Goal: Use online tool/utility: Utilize a website feature to perform a specific function

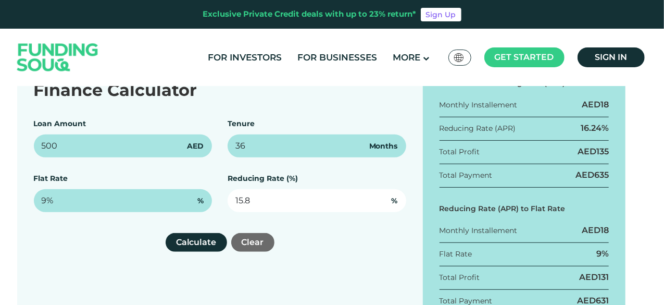
drag, startPoint x: 276, startPoint y: 201, endPoint x: 200, endPoint y: 197, distance: 76.1
click at [203, 200] on div "Loan Amount 500 AED Tenure 36 Months Flat Rate 9% % Reducing Rate (%) 15.8 %" at bounding box center [220, 165] width 372 height 94
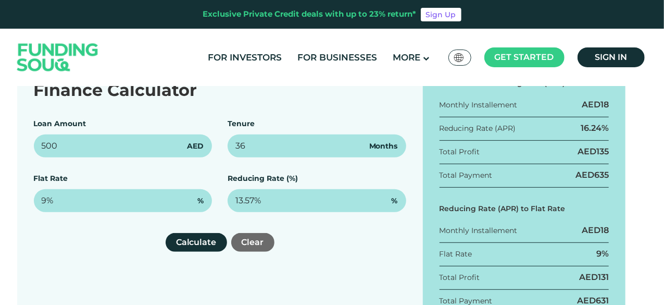
click at [357, 254] on div "Finance Calculator Loan Amount 500 AED Tenure 36 Months Flat Rate 9% % Reducing…" at bounding box center [220, 198] width 406 height 274
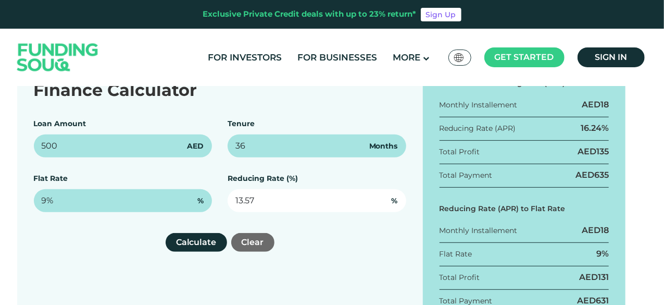
drag, startPoint x: 274, startPoint y: 199, endPoint x: 172, endPoint y: 181, distance: 104.1
click at [189, 186] on div "Loan Amount 500 AED Tenure 36 Months Flat Rate 9% % Reducing Rate (%) 13.57 %" at bounding box center [220, 165] width 372 height 94
paste input "5.8"
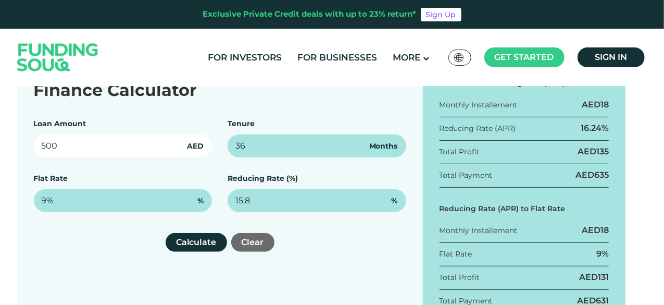
type input "15.8%"
drag, startPoint x: 79, startPoint y: 142, endPoint x: 15, endPoint y: 139, distance: 63.6
click at [15, 139] on div "Finance Calculator Loan Amount 500 AED Tenure 36 Months Flat Rate 9% % Reducing…" at bounding box center [331, 198] width 645 height 274
click at [46, 148] on input "500" at bounding box center [123, 145] width 179 height 23
click at [42, 147] on input "500" at bounding box center [123, 145] width 179 height 23
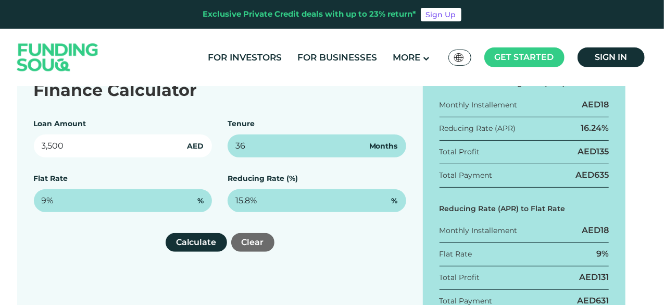
type input "3,500"
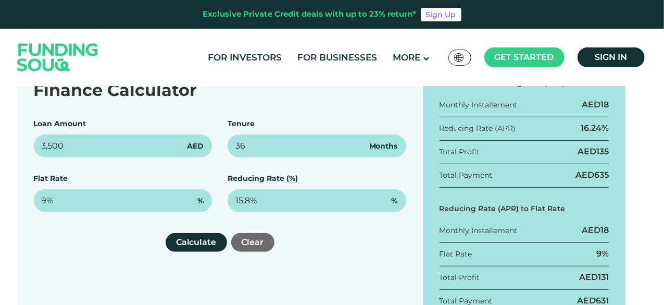
click at [77, 229] on div "Finance Calculator Loan Amount 3,500 AED Tenure 36 Months Flat Rate 9% % Reduci…" at bounding box center [220, 198] width 406 height 274
click at [196, 246] on button "Calculate" at bounding box center [196, 242] width 61 height 19
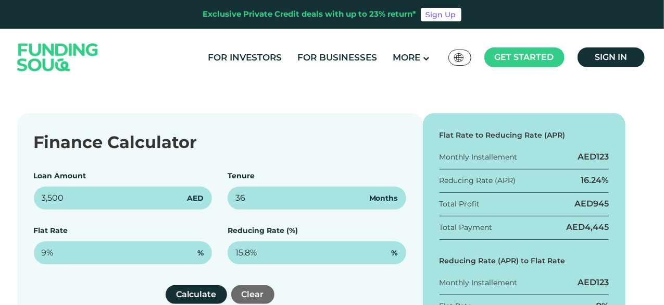
scroll to position [184, 0]
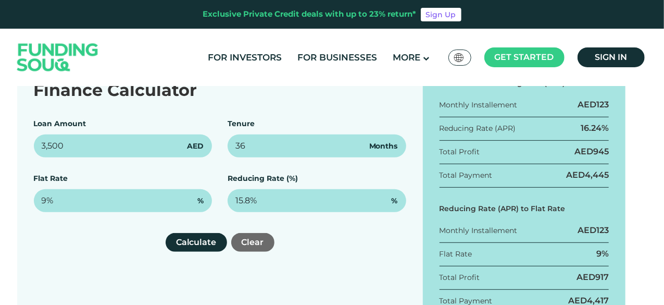
click at [86, 254] on div "Finance Calculator Loan Amount 3,500 AED Tenure 36 Months Flat Rate 9% % Reduci…" at bounding box center [220, 198] width 406 height 274
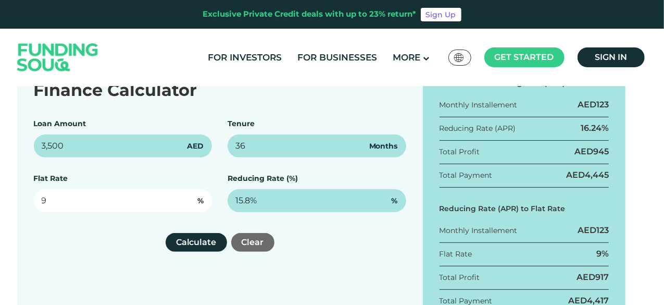
drag, startPoint x: 75, startPoint y: 202, endPoint x: 15, endPoint y: 202, distance: 60.4
click at [15, 202] on div "Finance Calculator Loan Amount 3,500 AED Tenure 36 Months Flat Rate 9 % Reducin…" at bounding box center [331, 198] width 645 height 274
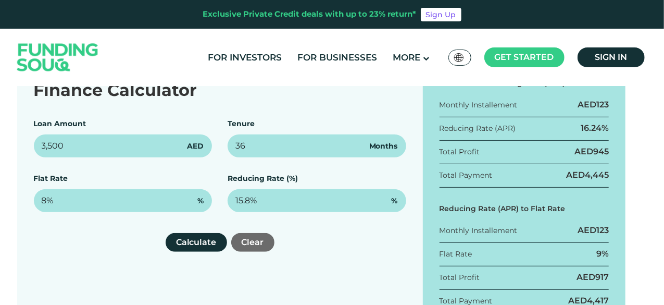
click at [61, 269] on div "Finance Calculator Loan Amount 3,500 AED Tenure 36 Months Flat Rate 8% % Reduci…" at bounding box center [220, 198] width 406 height 274
click at [186, 244] on button "Calculate" at bounding box center [196, 242] width 61 height 19
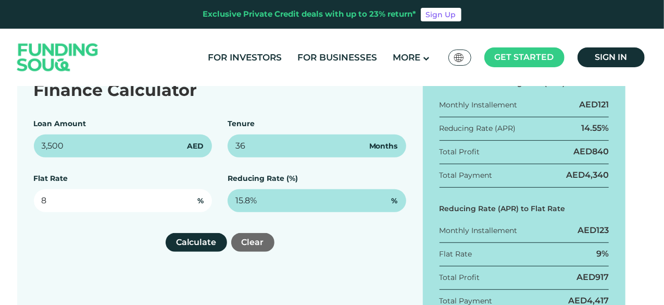
drag, startPoint x: 71, startPoint y: 200, endPoint x: 1, endPoint y: 196, distance: 70.4
click at [8, 197] on div "Finance Calculator Loan Amount 3,500 AED Tenure 36 Months Flat Rate 8 % Reducin…" at bounding box center [332, 198] width 664 height 274
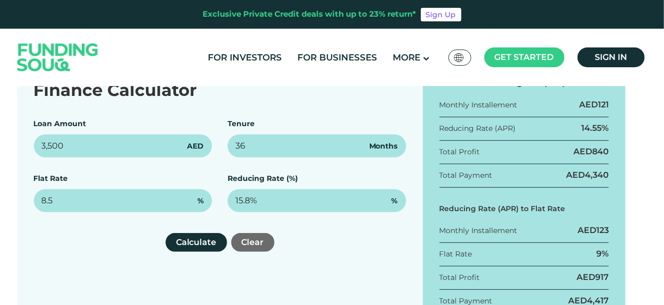
type input "8.5%"
click at [73, 236] on div "Calculate Clear" at bounding box center [220, 242] width 372 height 19
click at [189, 241] on button "Calculate" at bounding box center [196, 242] width 61 height 19
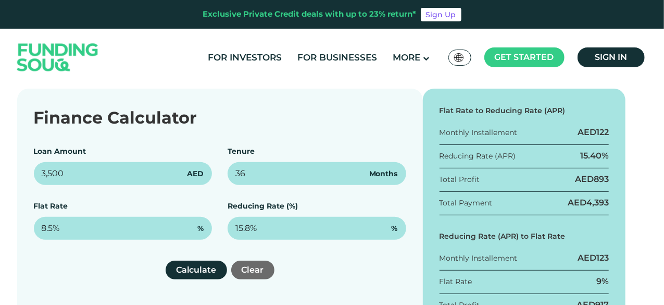
scroll to position [0, 0]
